Goal: Register for event/course

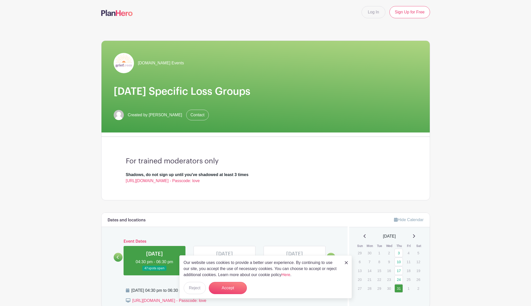
click at [345, 263] on img at bounding box center [345, 262] width 3 height 3
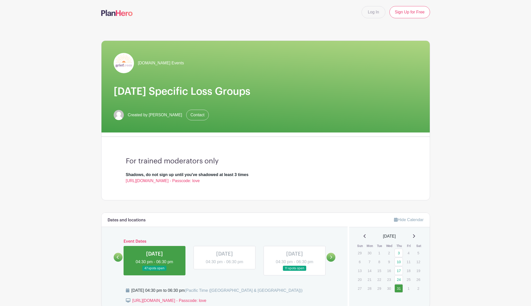
click at [332, 259] on link at bounding box center [330, 257] width 9 height 9
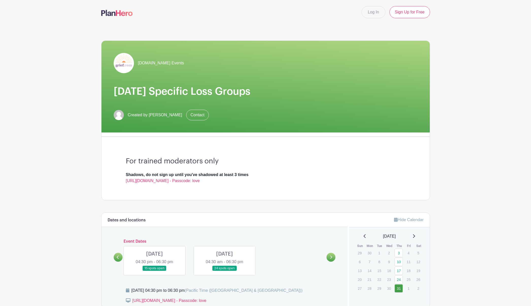
click at [154, 271] on link at bounding box center [154, 271] width 0 height 0
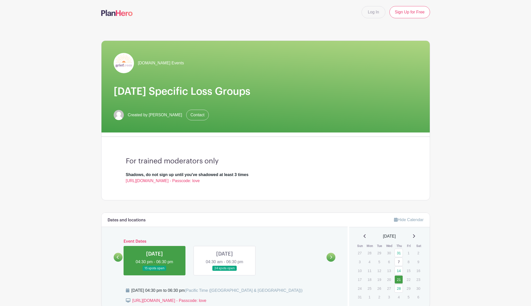
click at [154, 271] on link at bounding box center [154, 271] width 0 height 0
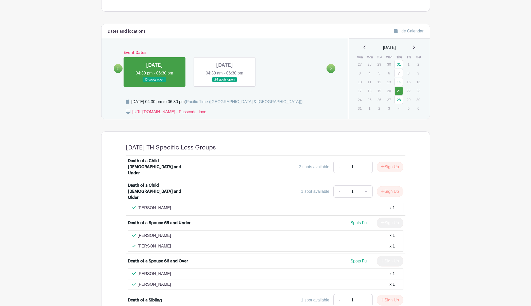
scroll to position [190, 0]
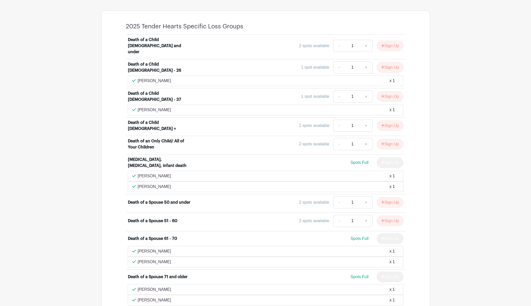
scroll to position [345, 0]
